Goal: Navigation & Orientation: Find specific page/section

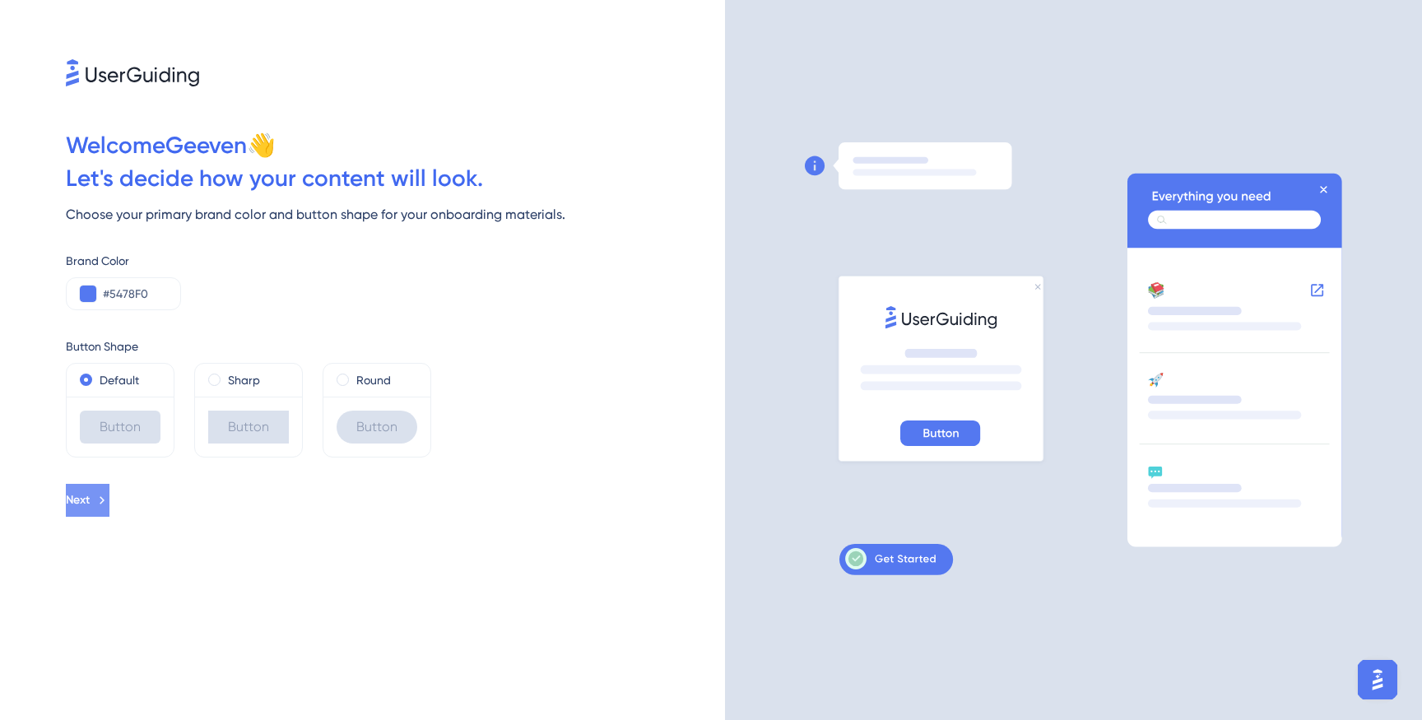
click at [109, 505] on button "Next" at bounding box center [88, 500] width 44 height 33
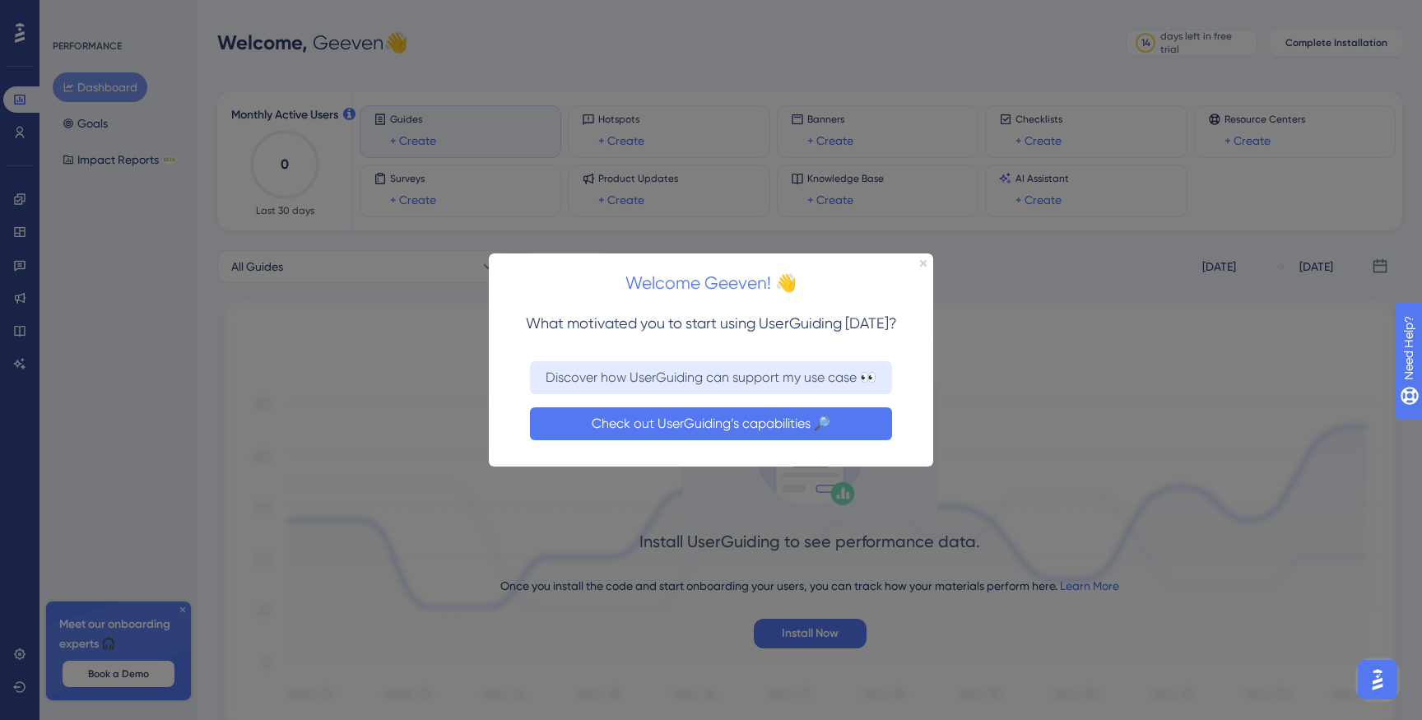
click at [719, 439] on button "Check out UserGuiding’s capabilities 🔎" at bounding box center [711, 423] width 362 height 33
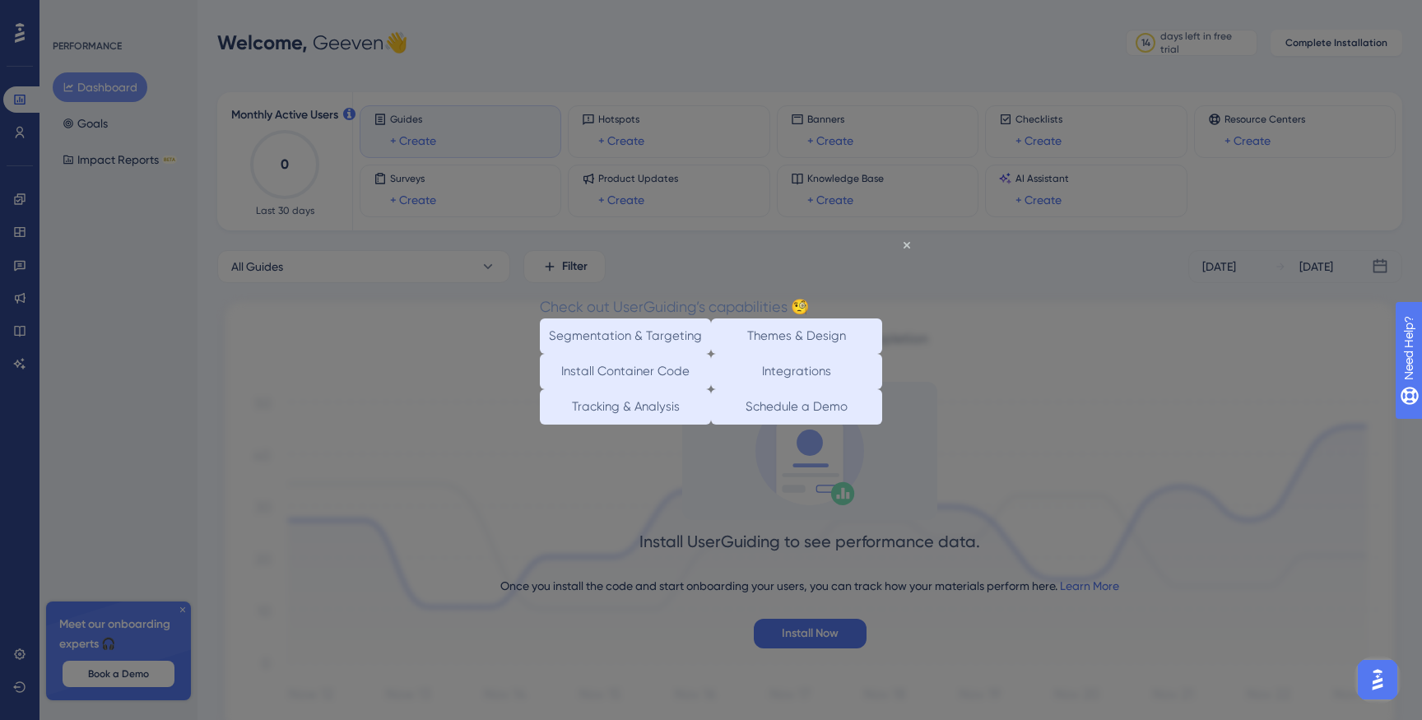
click at [809, 295] on div "Check out UserGuiding’s capabilities 🧐" at bounding box center [674, 307] width 269 height 24
click at [904, 248] on icon "Close Preview" at bounding box center [907, 245] width 7 height 7
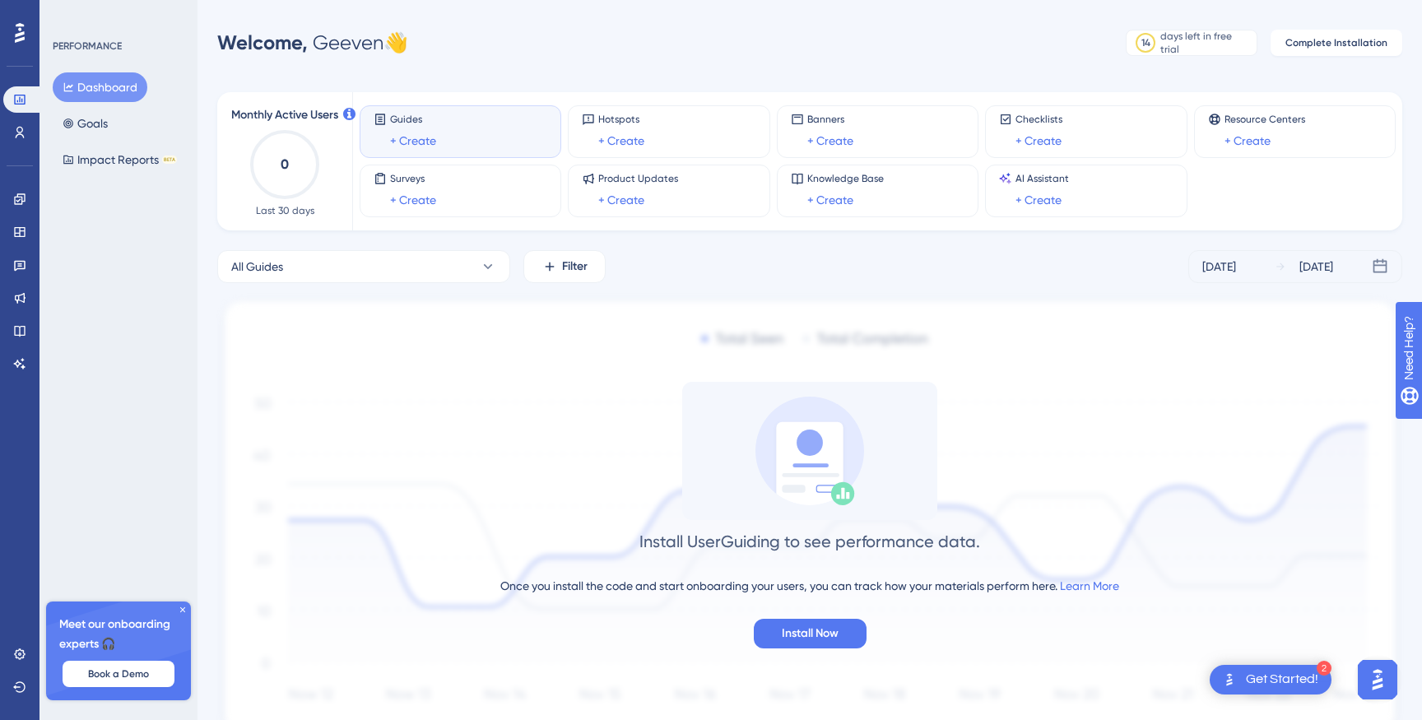
click at [119, 120] on div "Dashboard Goals Impact Reports BETA" at bounding box center [119, 123] width 133 height 102
click at [81, 120] on button "Goals" at bounding box center [85, 124] width 65 height 30
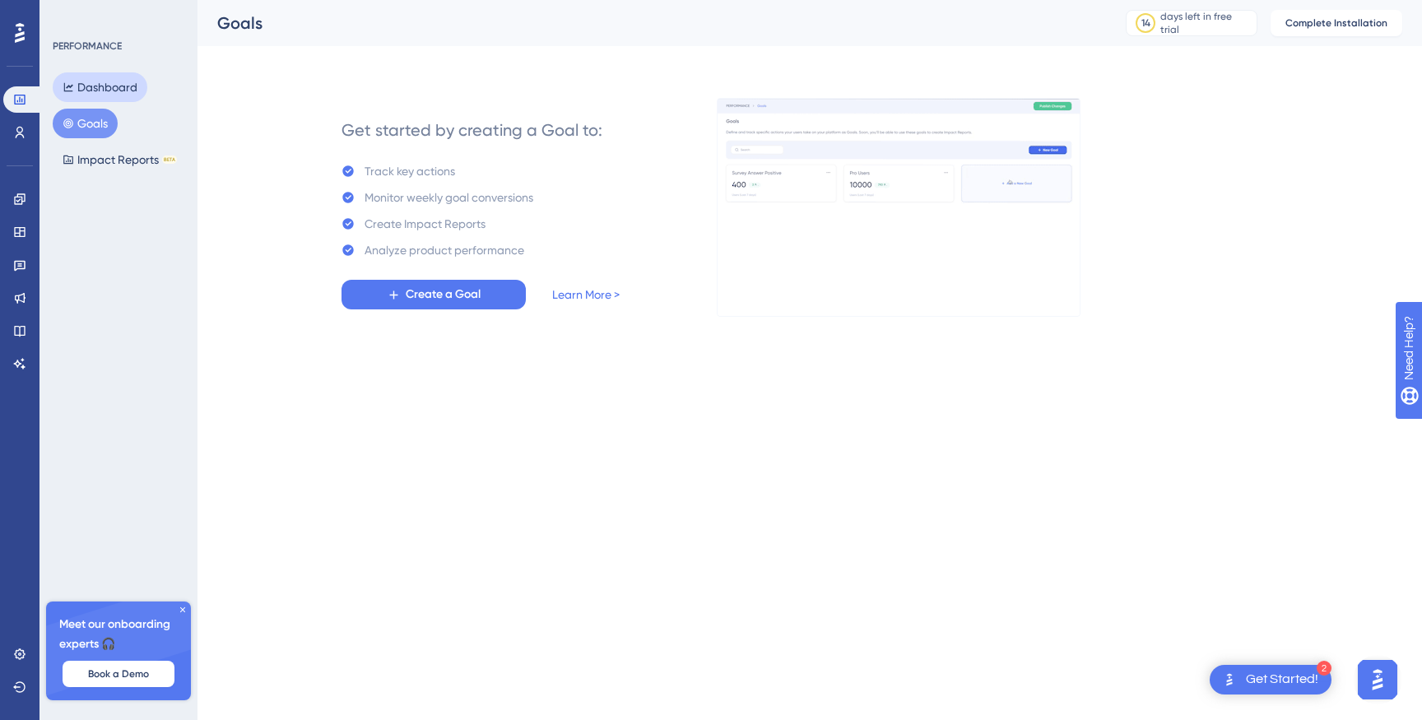
click at [101, 94] on button "Dashboard" at bounding box center [100, 87] width 95 height 30
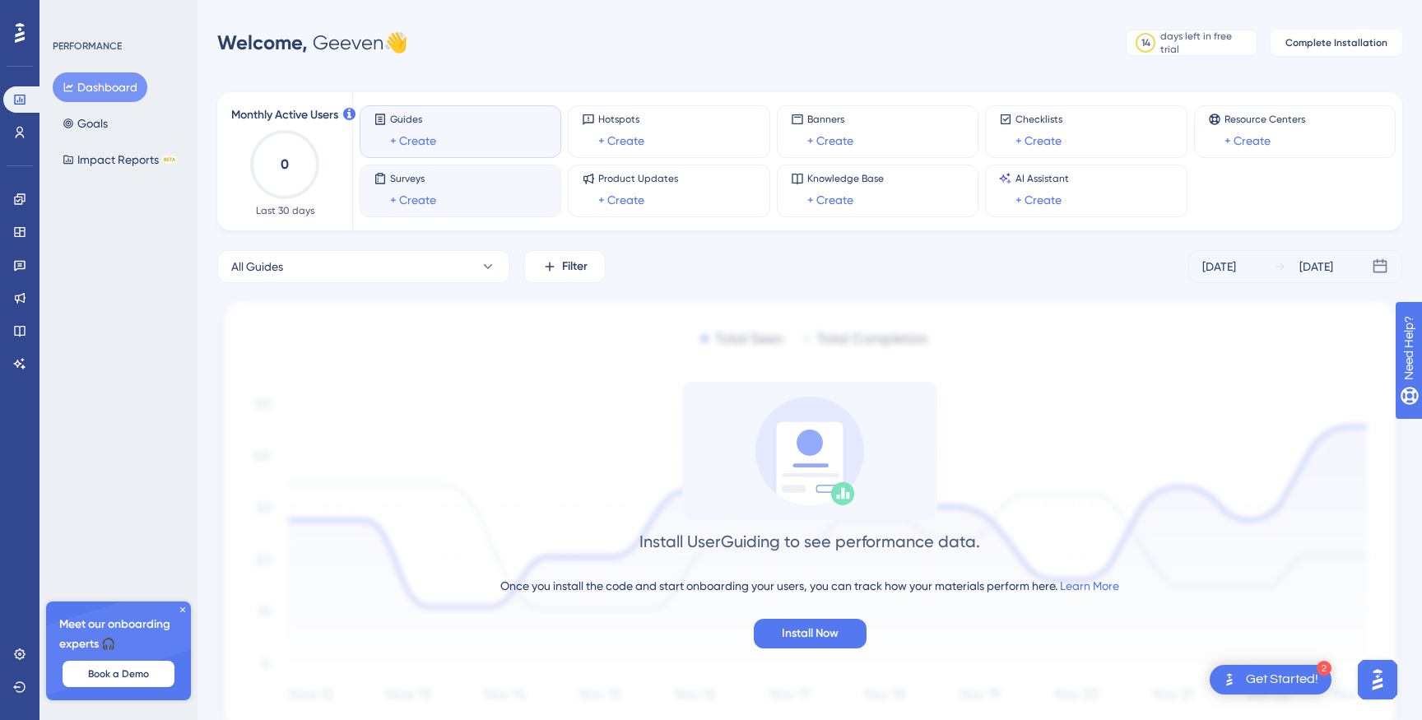
click at [464, 207] on div "Surveys + Create" at bounding box center [461, 191] width 174 height 38
